Goal: Navigation & Orientation: Find specific page/section

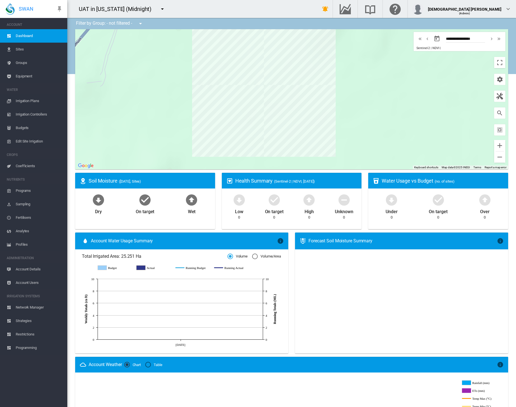
click at [36, 269] on span "Account Details" at bounding box center [39, 268] width 47 height 13
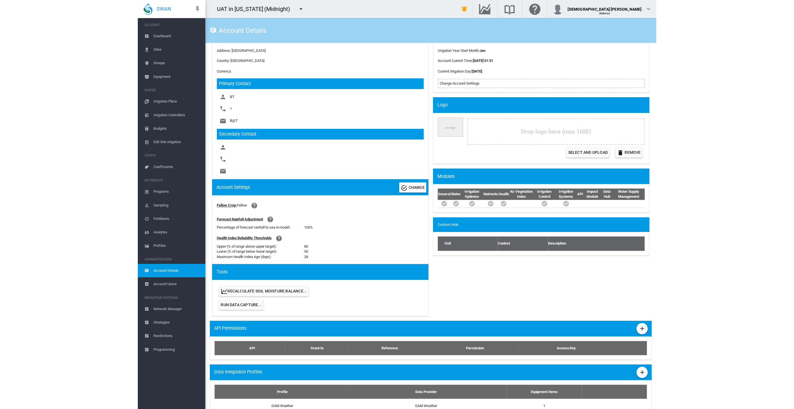
scroll to position [126, 0]
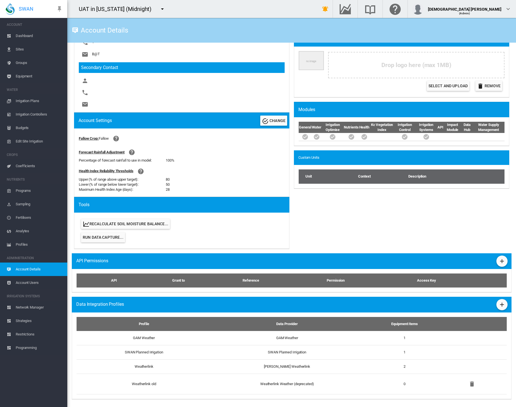
click at [244, 6] on div "UAT in [US_STATE] (Midnight) 919 Wines Adelaide Demo ADM-Amaretto" at bounding box center [188, 9] width 242 height 18
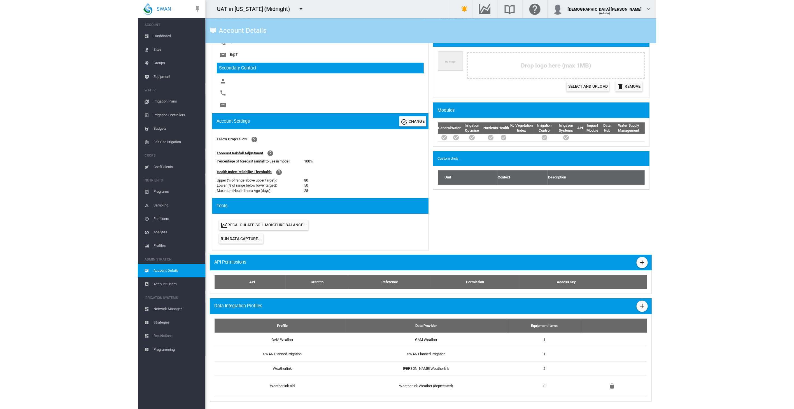
scroll to position [123, 0]
